Goal: Task Accomplishment & Management: Complete application form

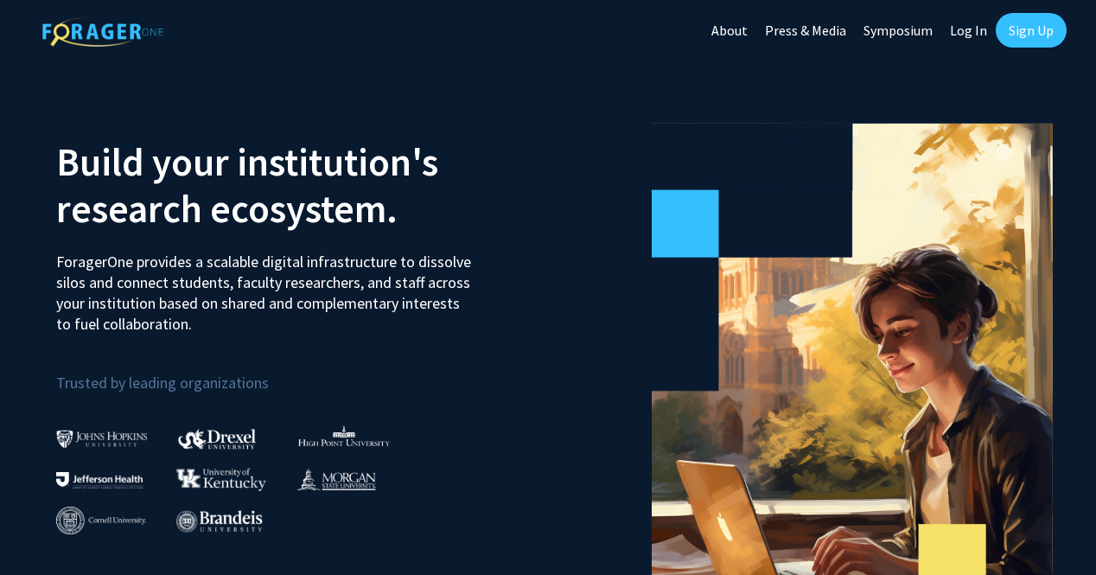
click at [1037, 22] on link "Sign Up" at bounding box center [1030, 30] width 71 height 35
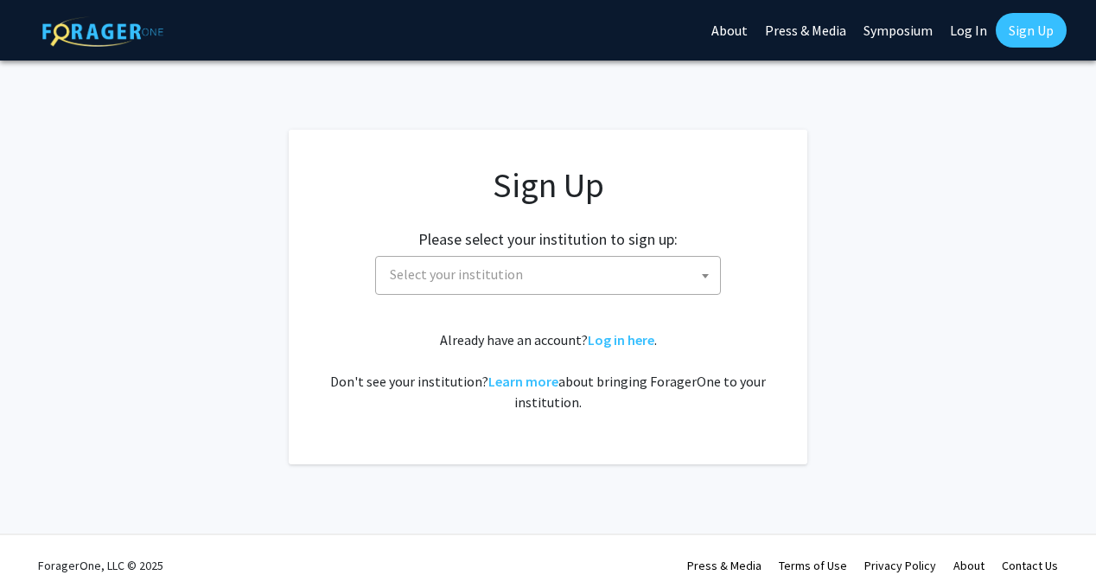
click at [649, 278] on span "Select your institution" at bounding box center [551, 274] width 337 height 35
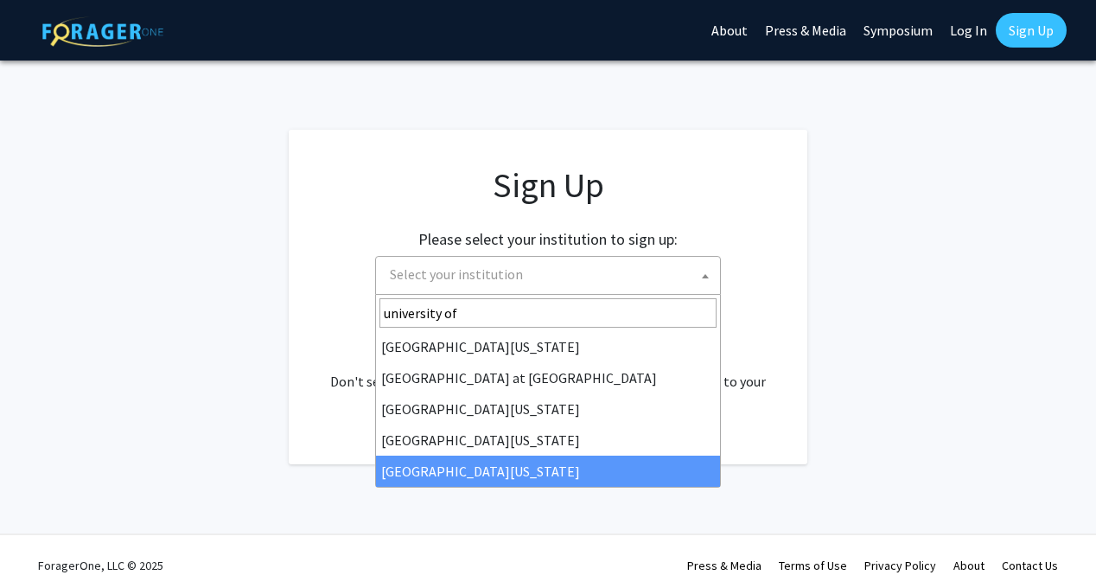
type input "university of"
select select "33"
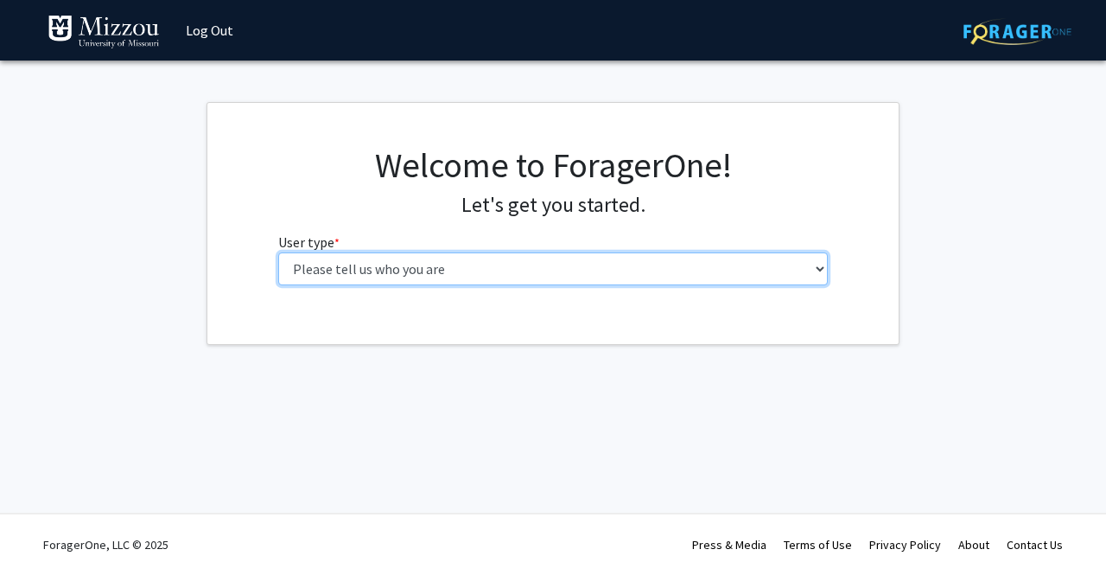
click at [652, 259] on select "Please tell us who you are Undergraduate Student Master's Student Doctoral Cand…" at bounding box center [553, 268] width 550 height 33
select select "1: undergrad"
click at [278, 252] on select "Please tell us who you are Undergraduate Student Master's Student Doctoral Cand…" at bounding box center [553, 268] width 550 height 33
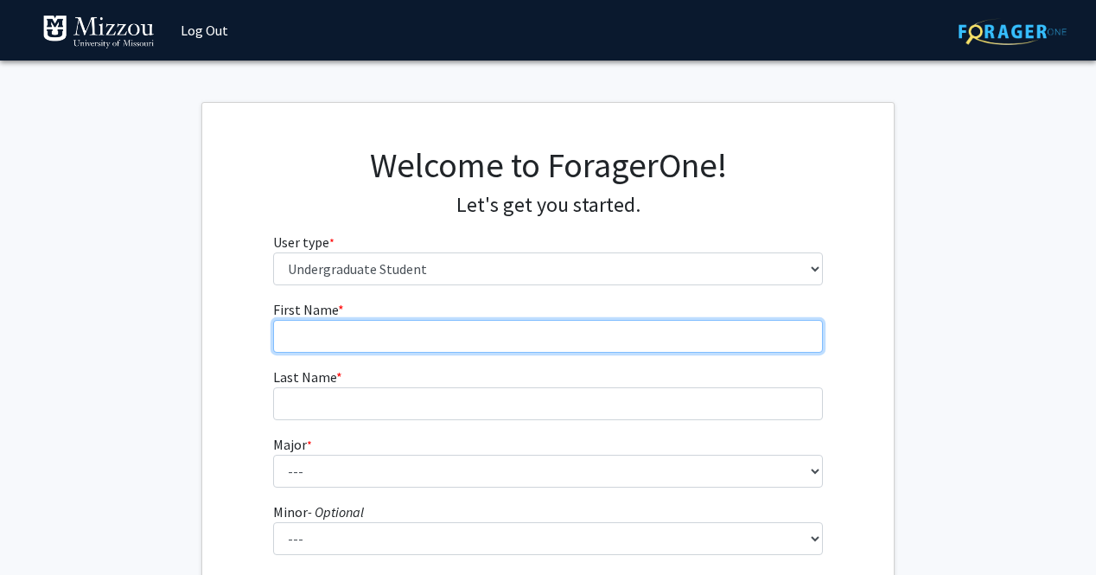
click at [608, 333] on input "First Name * required" at bounding box center [548, 336] width 550 height 33
type input "[PERSON_NAME]"
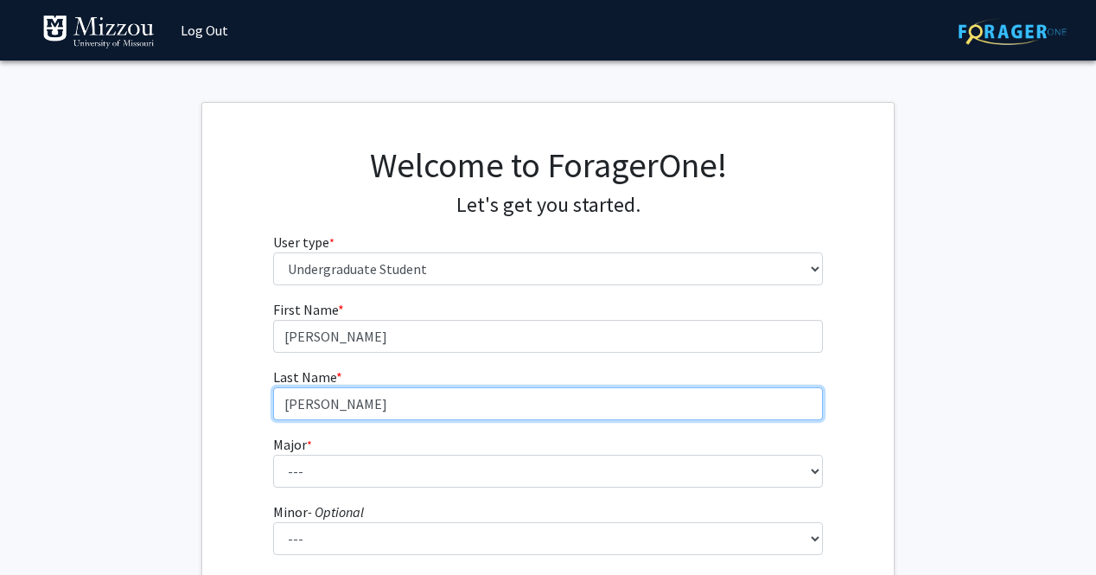
type input "[PERSON_NAME]"
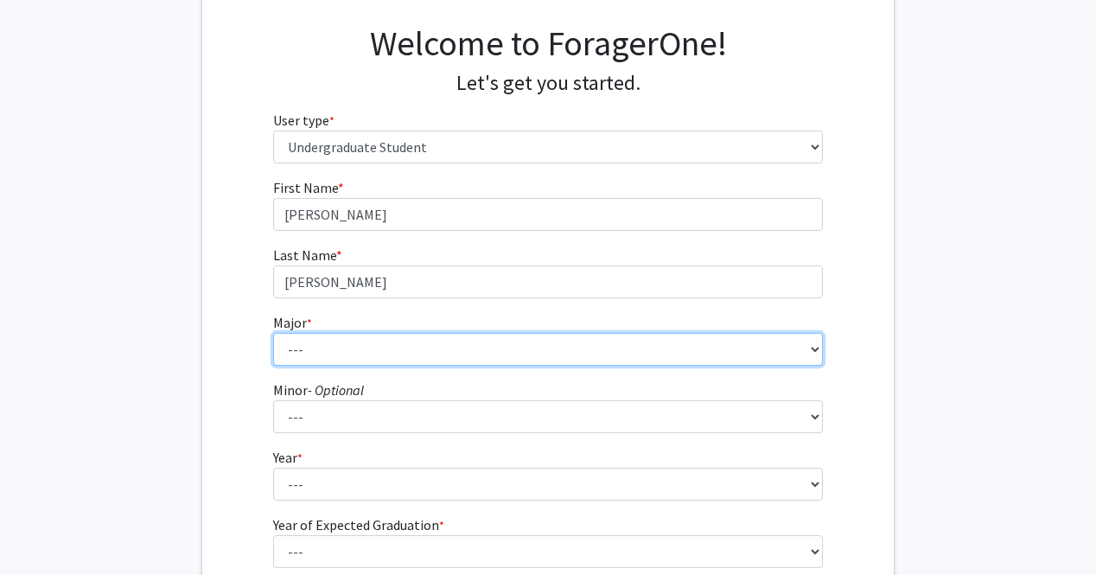
scroll to position [123, 0]
click at [601, 352] on select "--- Agribusiness Management Agricultural Education Agricultural Education: Comm…" at bounding box center [548, 348] width 550 height 33
select select "69: 2561"
click at [273, 332] on select "--- Agribusiness Management Agricultural Education Agricultural Education: Comm…" at bounding box center [548, 348] width 550 height 33
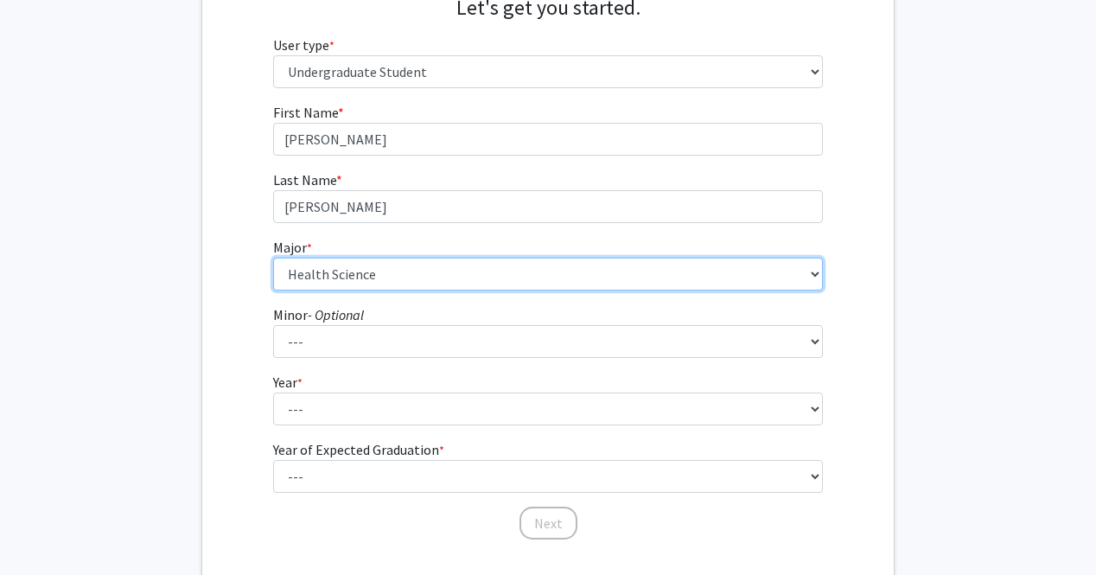
scroll to position [199, 0]
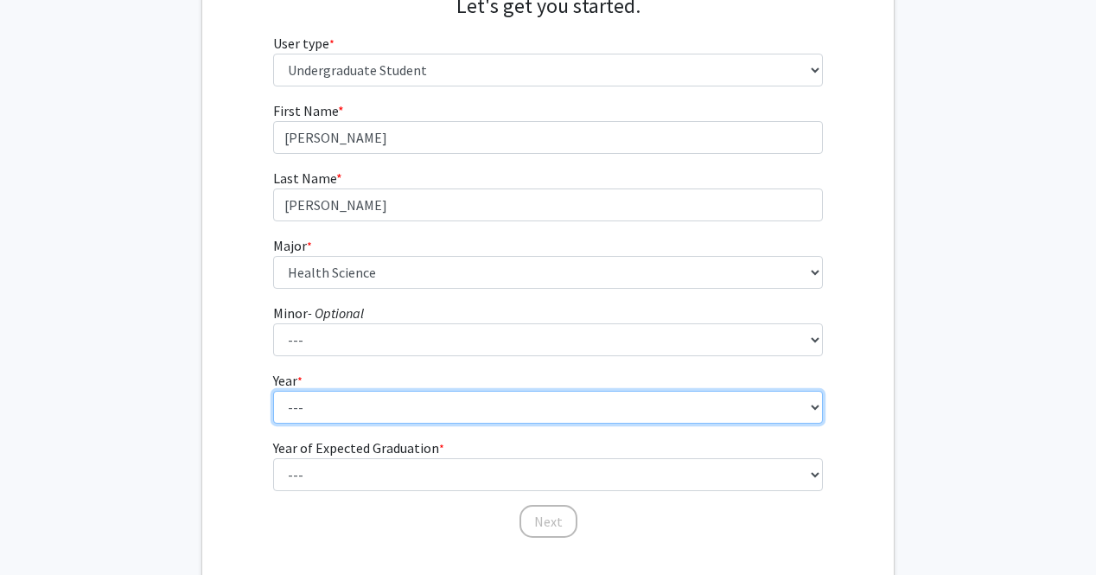
click at [499, 409] on select "--- First-year Sophomore Junior Senior Postbaccalaureate Certificate" at bounding box center [548, 407] width 550 height 33
select select "1: first-year"
click at [273, 391] on select "--- First-year Sophomore Junior Senior Postbaccalaureate Certificate" at bounding box center [548, 407] width 550 height 33
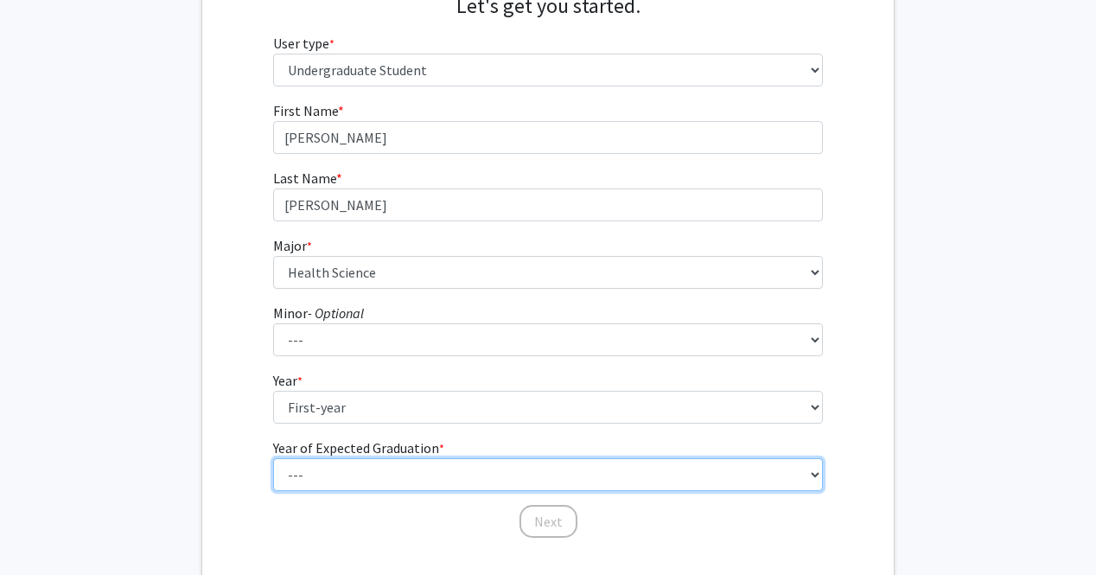
click at [472, 467] on select "--- 2025 2026 2027 2028 2029 2030 2031 2032 2033 2034" at bounding box center [548, 474] width 550 height 33
select select "5: 2029"
click at [273, 458] on select "--- 2025 2026 2027 2028 2029 2030 2031 2032 2033 2034" at bounding box center [548, 474] width 550 height 33
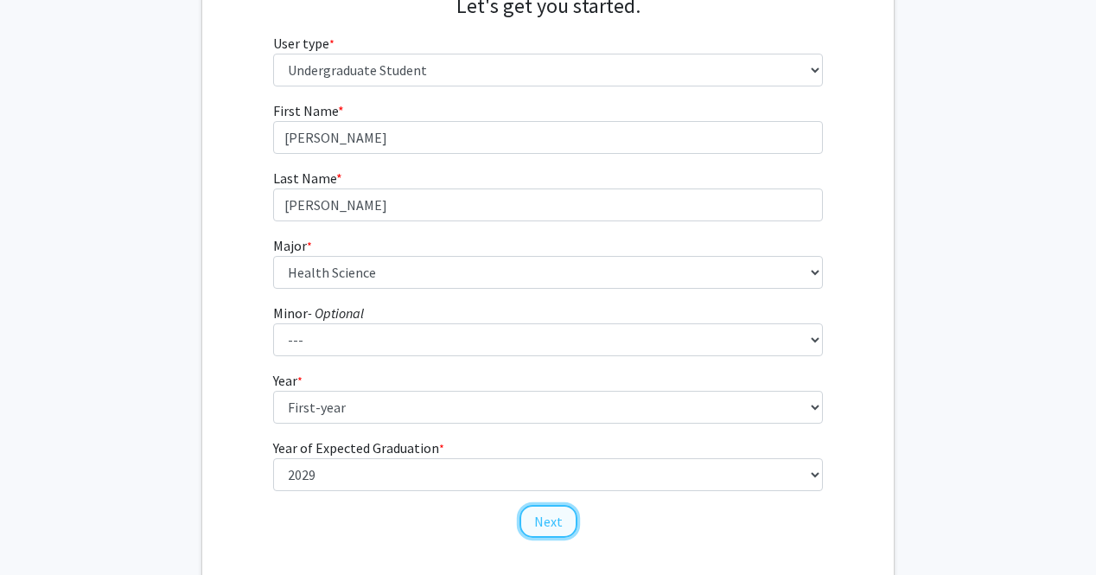
click at [548, 516] on button "Next" at bounding box center [548, 521] width 58 height 33
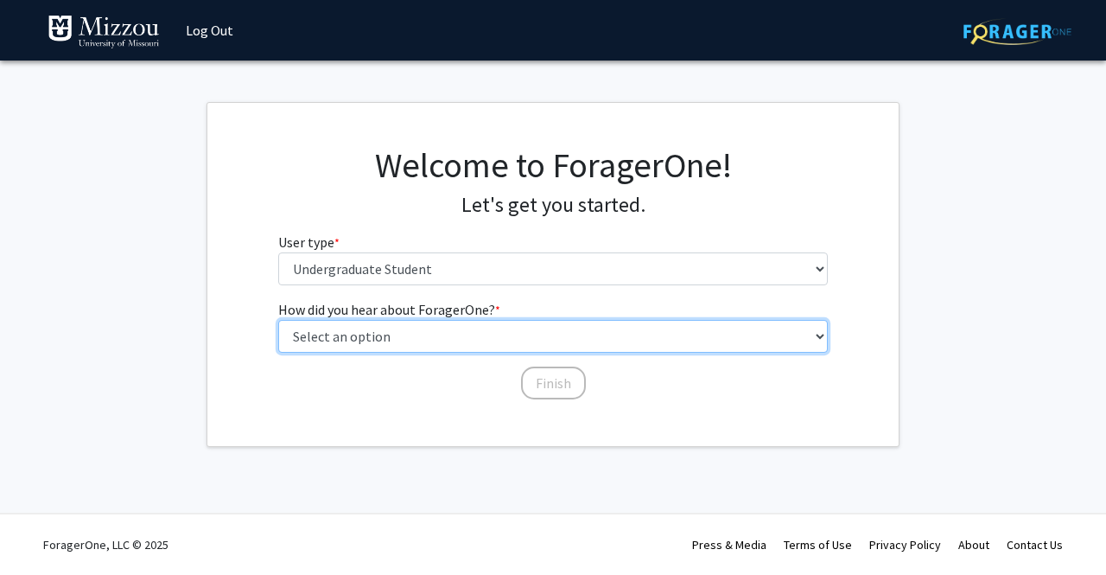
click at [443, 338] on select "Select an option Peer/student recommendation Faculty/staff recommendation Unive…" at bounding box center [553, 336] width 550 height 33
select select "2: faculty_recommendation"
click at [278, 320] on select "Select an option Peer/student recommendation Faculty/staff recommendation Unive…" at bounding box center [553, 336] width 550 height 33
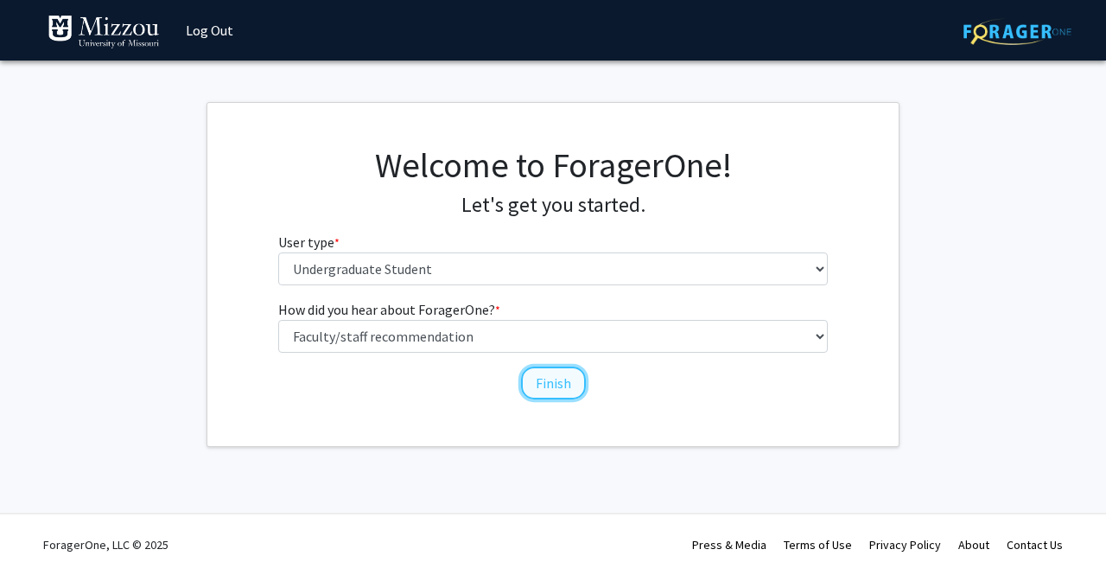
click at [562, 378] on button "Finish" at bounding box center [553, 382] width 65 height 33
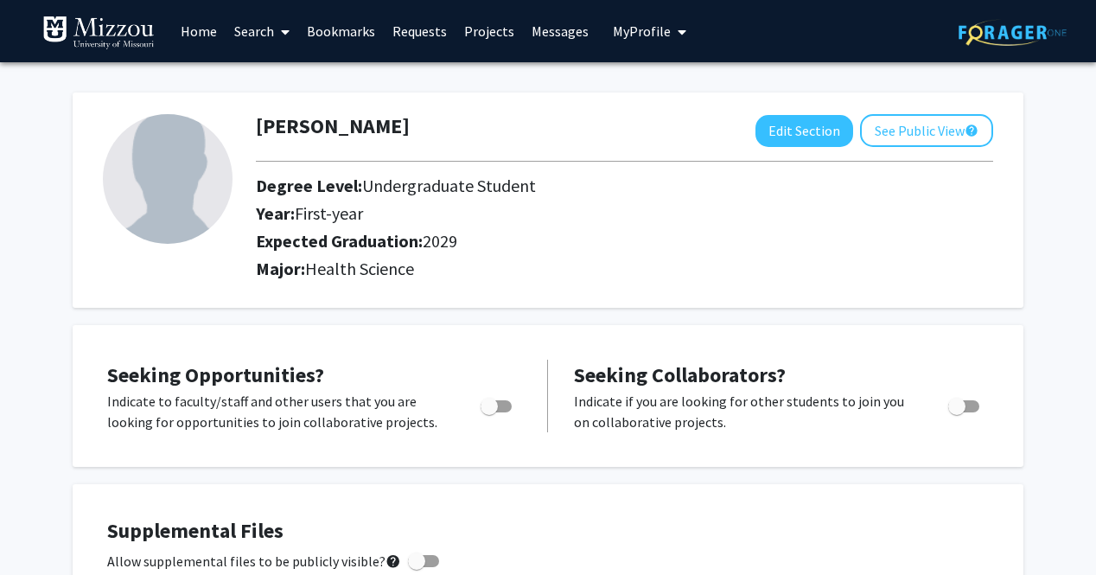
click at [279, 34] on span at bounding box center [282, 32] width 16 height 60
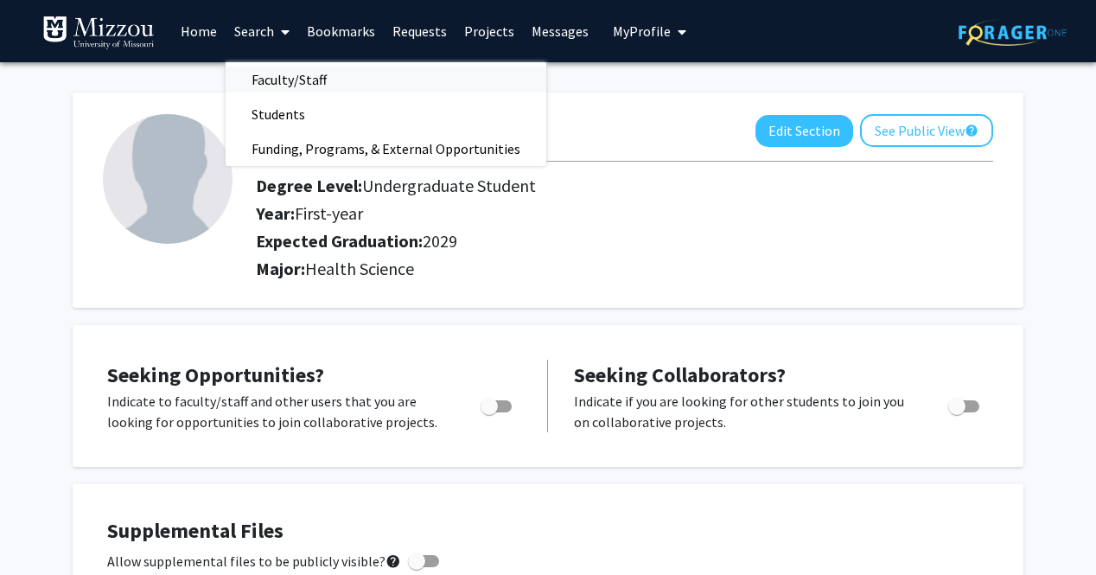
click at [279, 67] on span "Faculty/Staff" at bounding box center [289, 79] width 127 height 35
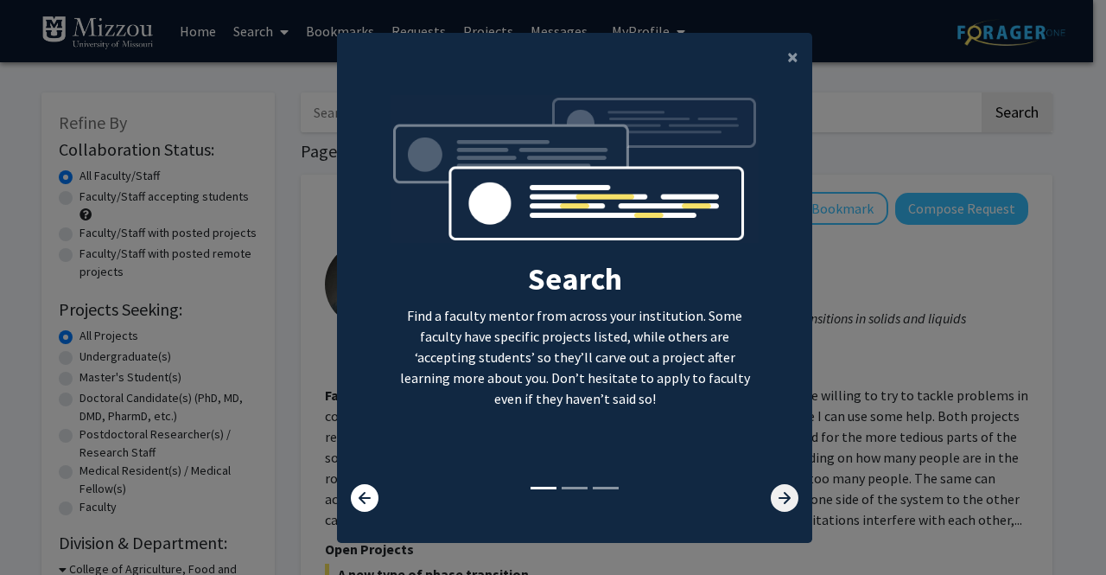
click at [773, 499] on icon at bounding box center [785, 498] width 28 height 28
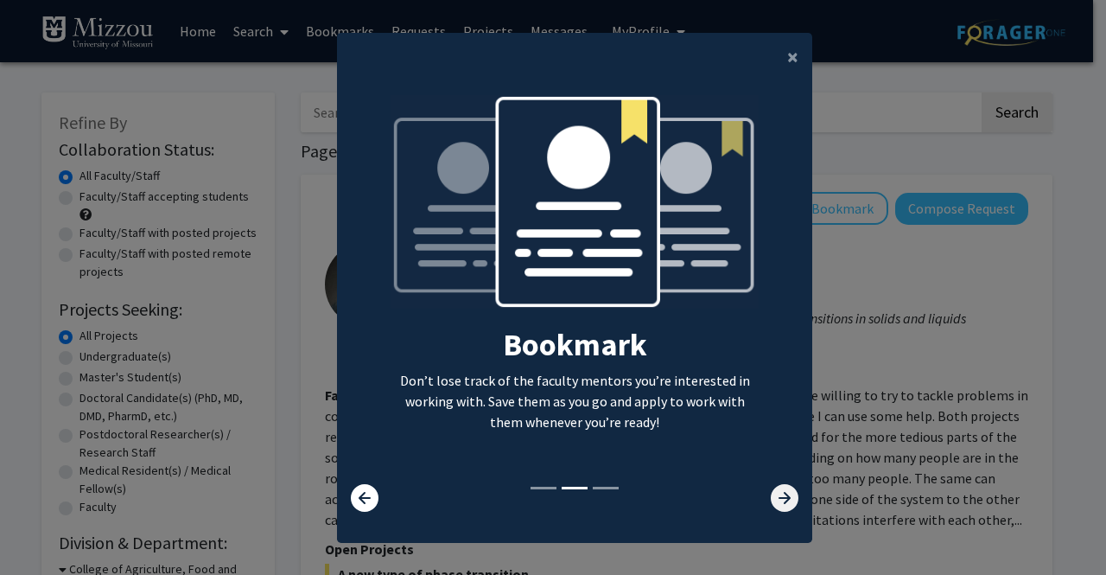
click at [773, 499] on icon at bounding box center [785, 498] width 28 height 28
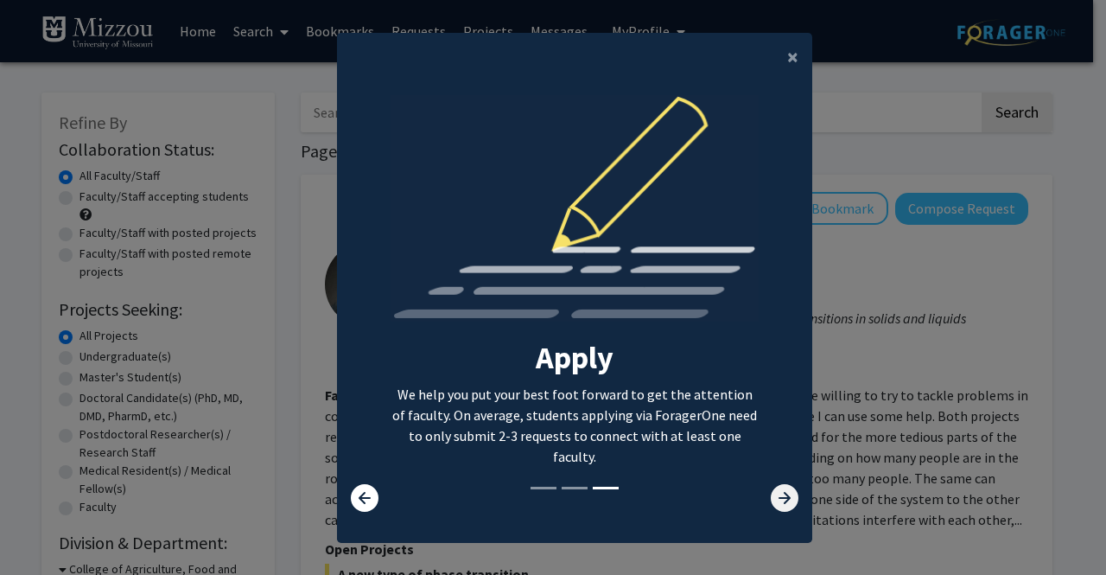
click at [773, 499] on icon at bounding box center [785, 498] width 28 height 28
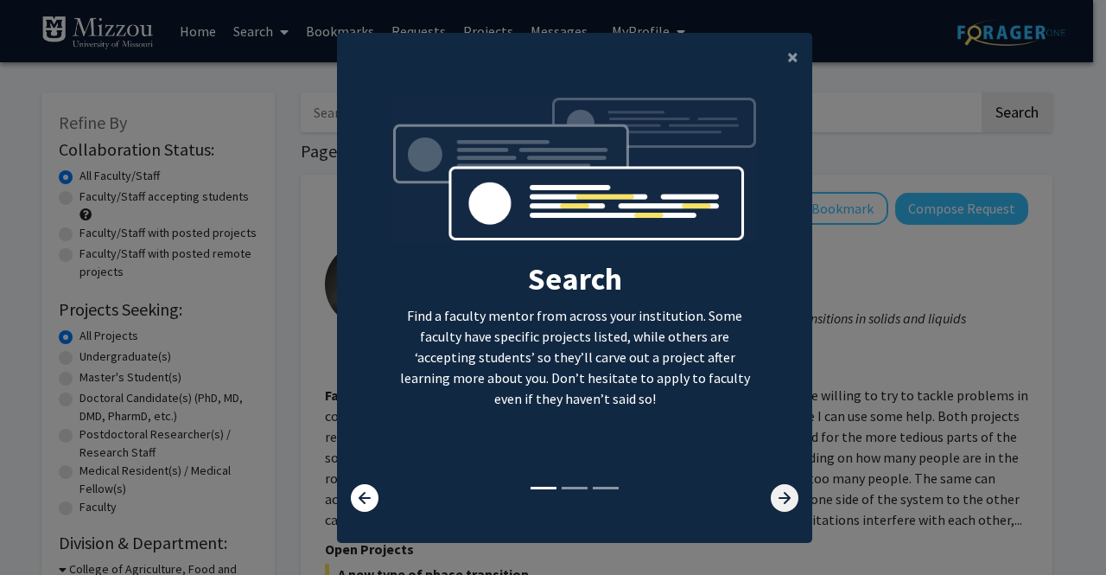
click at [773, 499] on icon at bounding box center [785, 498] width 28 height 28
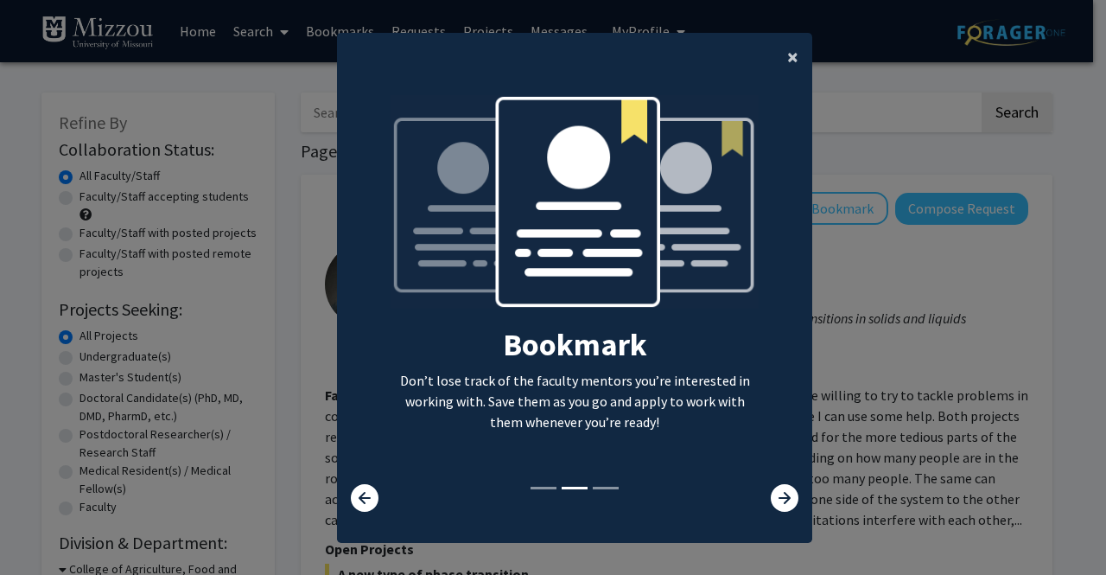
click at [787, 57] on span "×" at bounding box center [792, 56] width 11 height 27
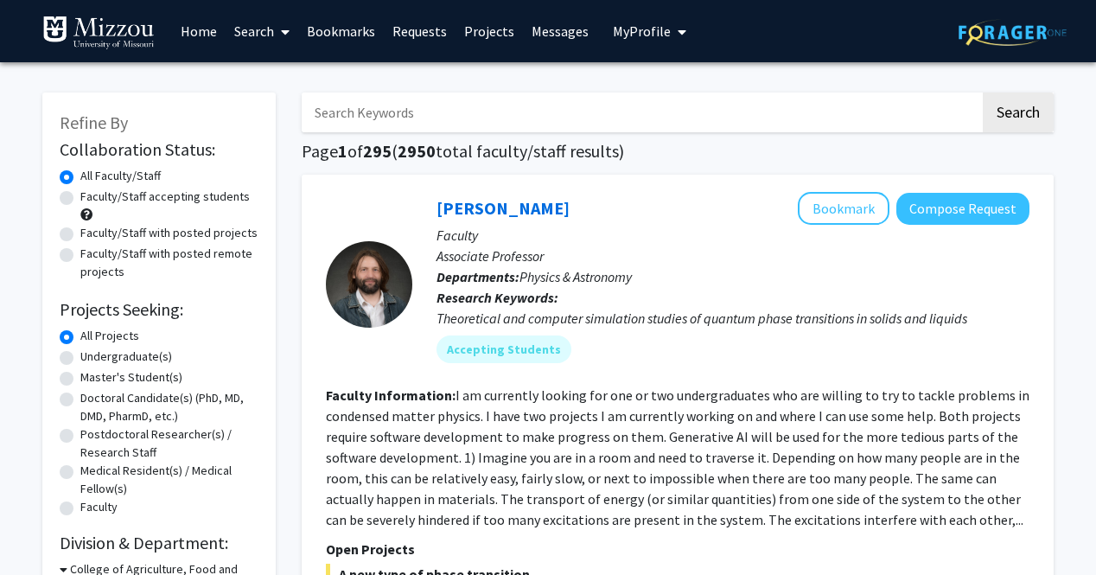
click at [207, 41] on link "Home" at bounding box center [199, 31] width 54 height 60
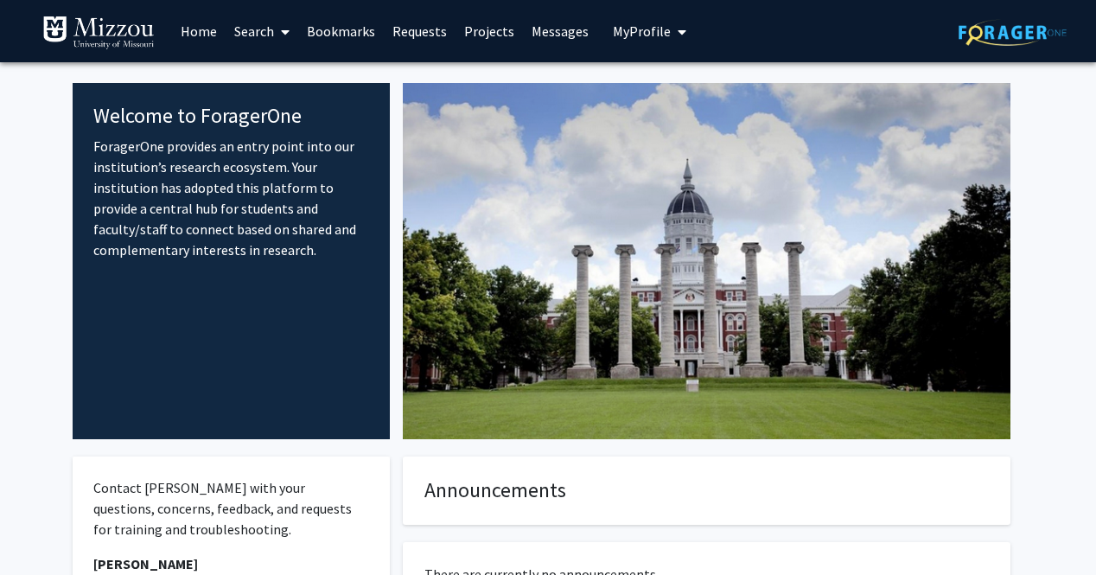
click at [270, 29] on link "Search" at bounding box center [262, 31] width 73 height 60
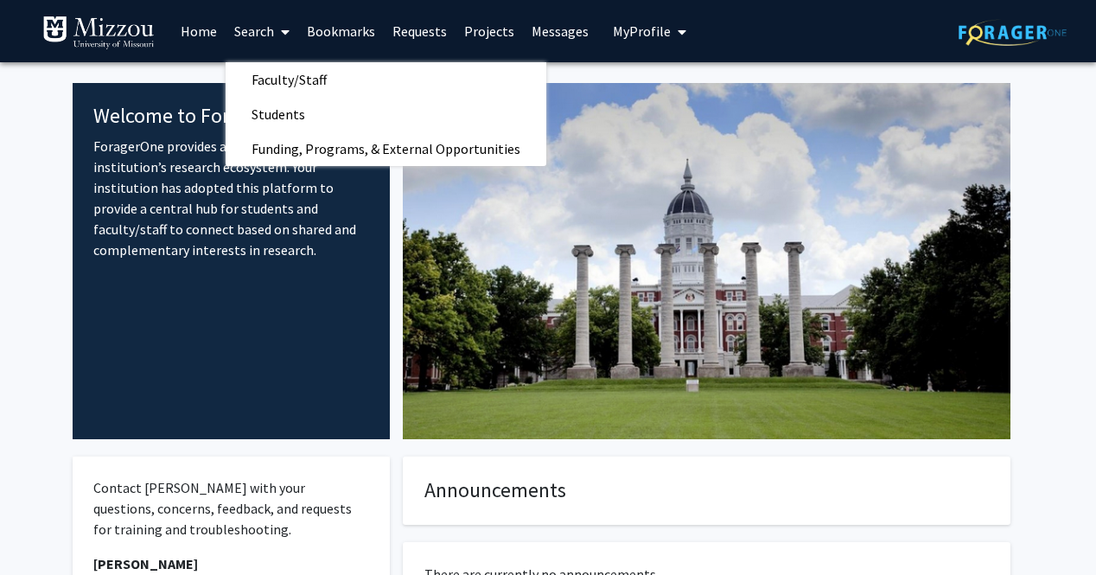
click at [622, 34] on span "My Profile" at bounding box center [642, 30] width 58 height 17
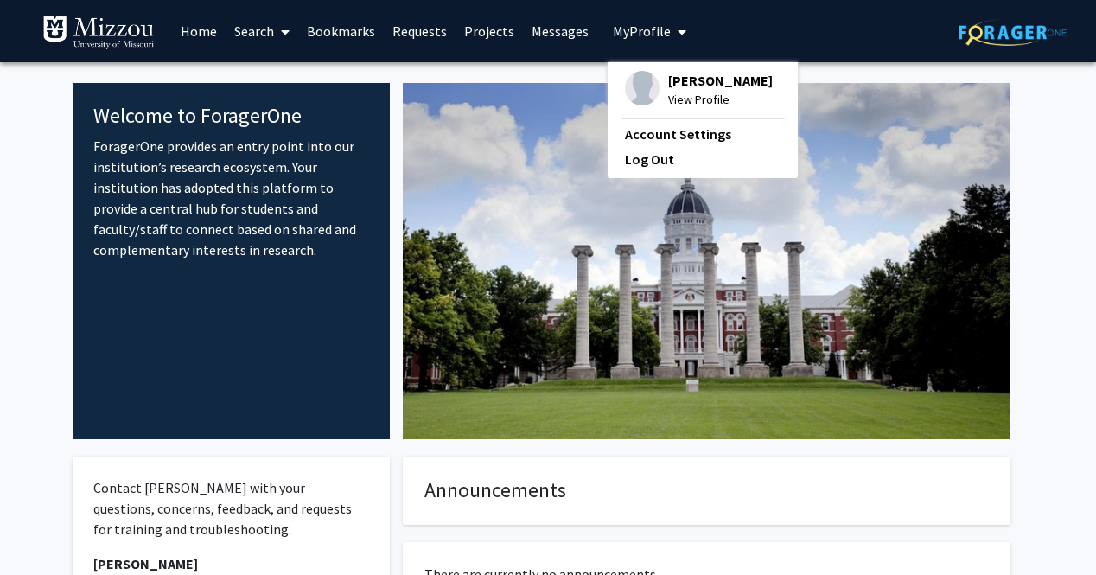
click at [640, 80] on img at bounding box center [642, 88] width 35 height 35
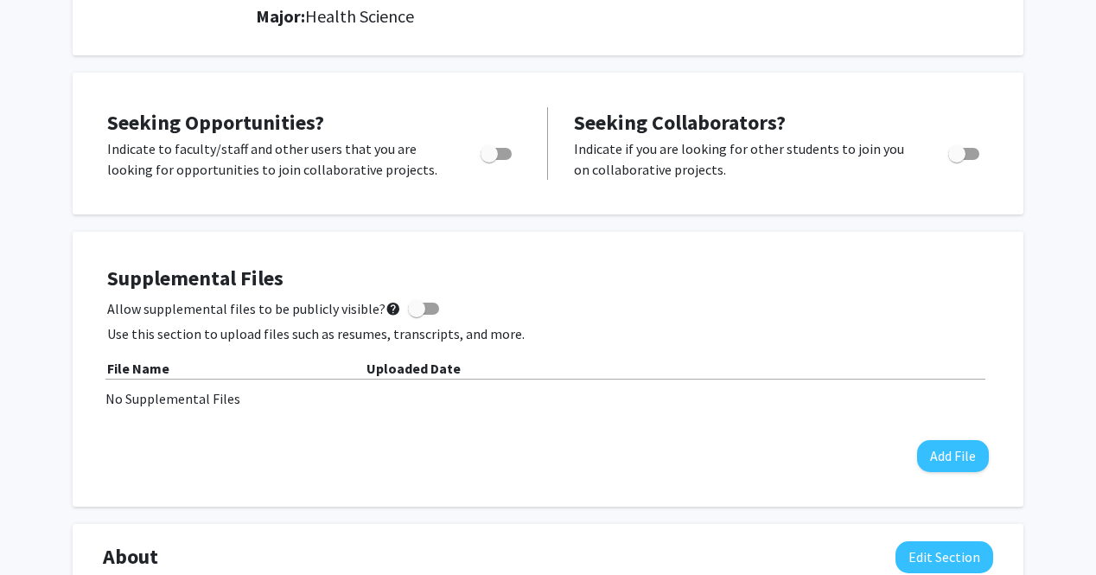
scroll to position [252, 0]
